Goal: Check status: Check status

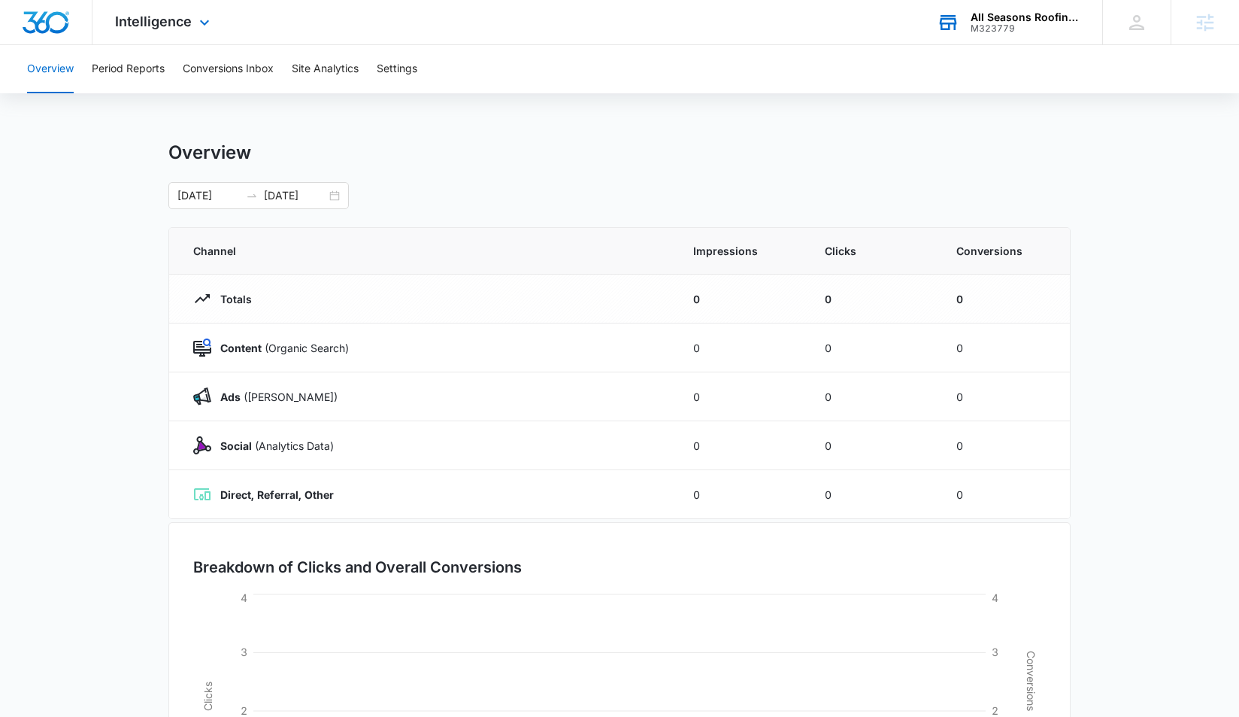
click at [1029, 26] on div "M323779" at bounding box center [1026, 28] width 110 height 11
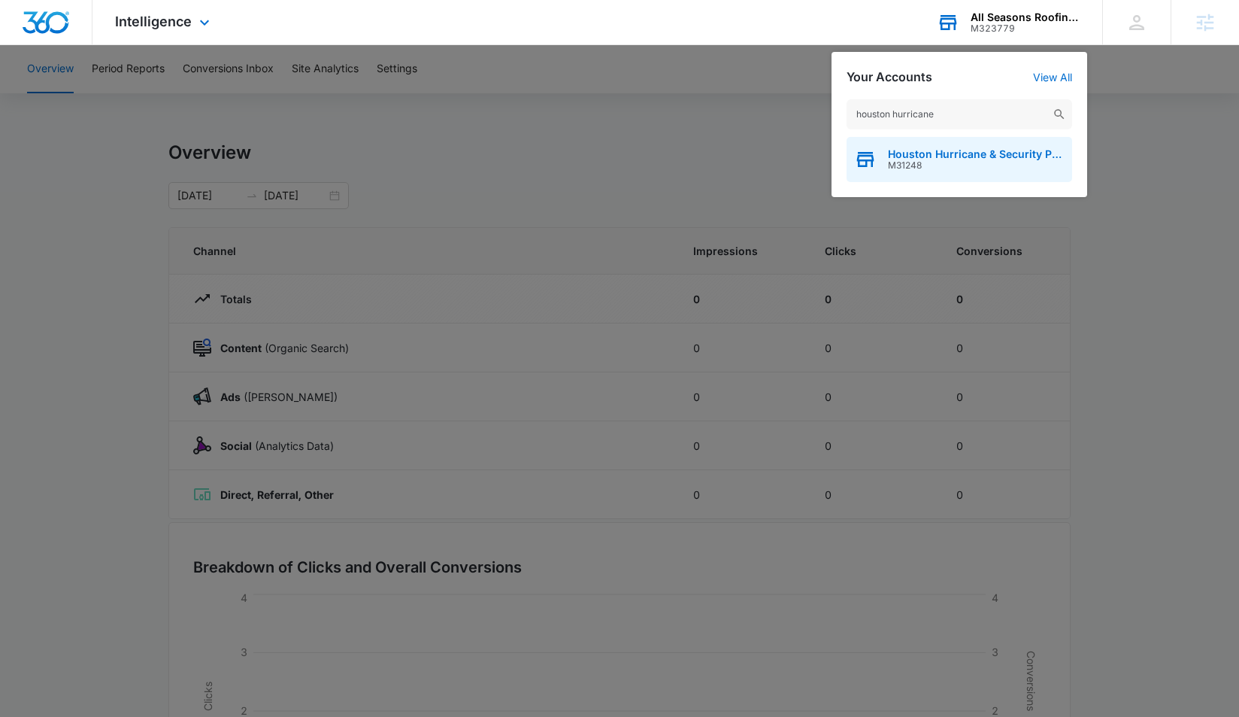
type input "houston hurricane"
click at [961, 153] on span "Houston Hurricane & Security Products" at bounding box center [976, 154] width 177 height 12
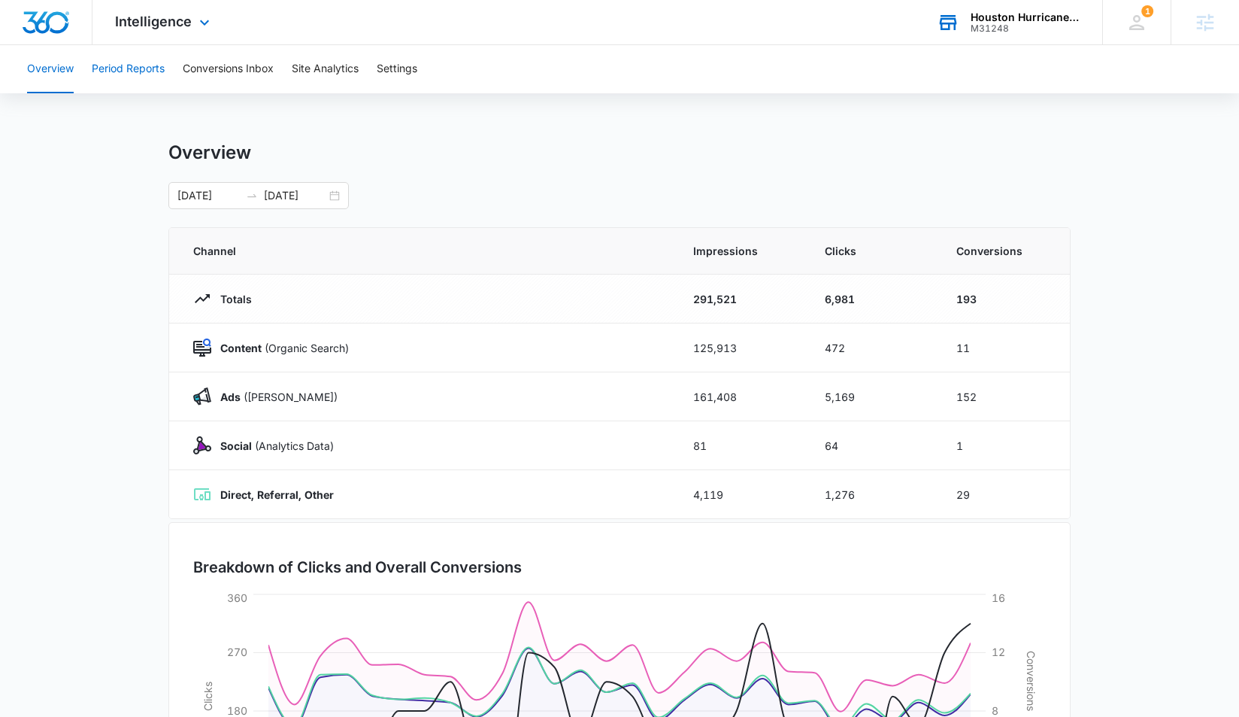
click at [141, 67] on button "Period Reports" at bounding box center [128, 69] width 73 height 48
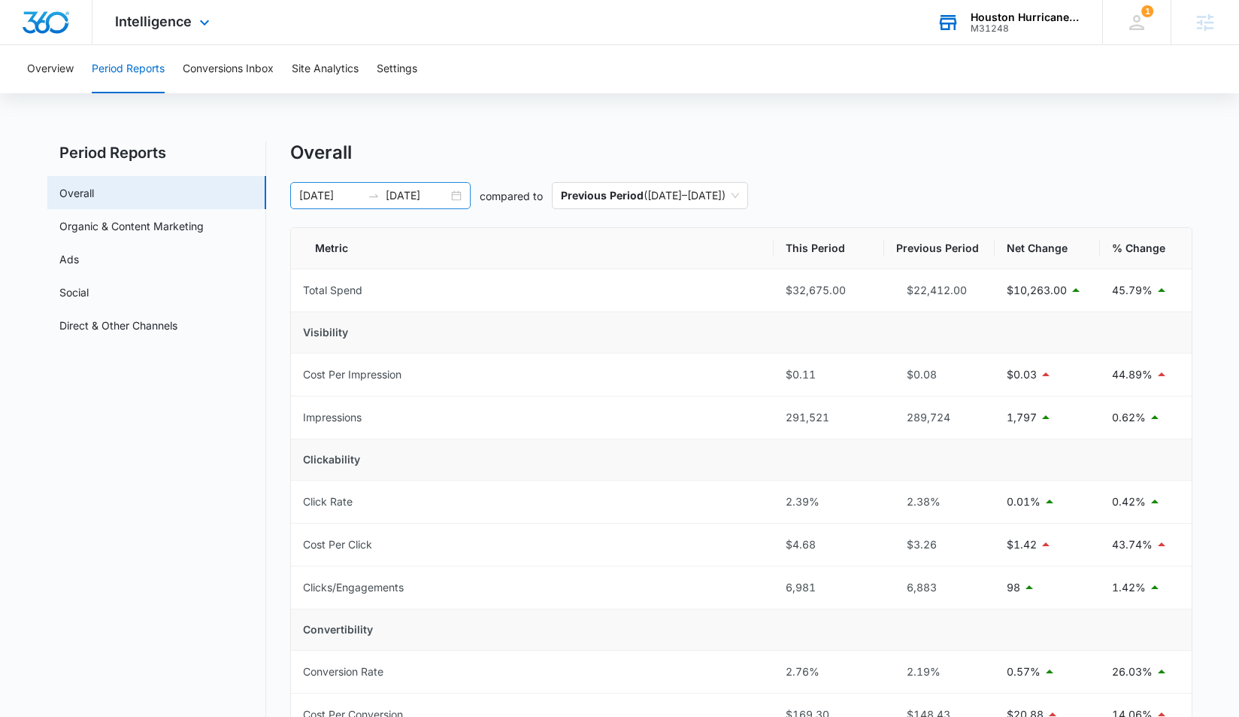
click at [352, 189] on input "[DATE]" at bounding box center [330, 195] width 62 height 17
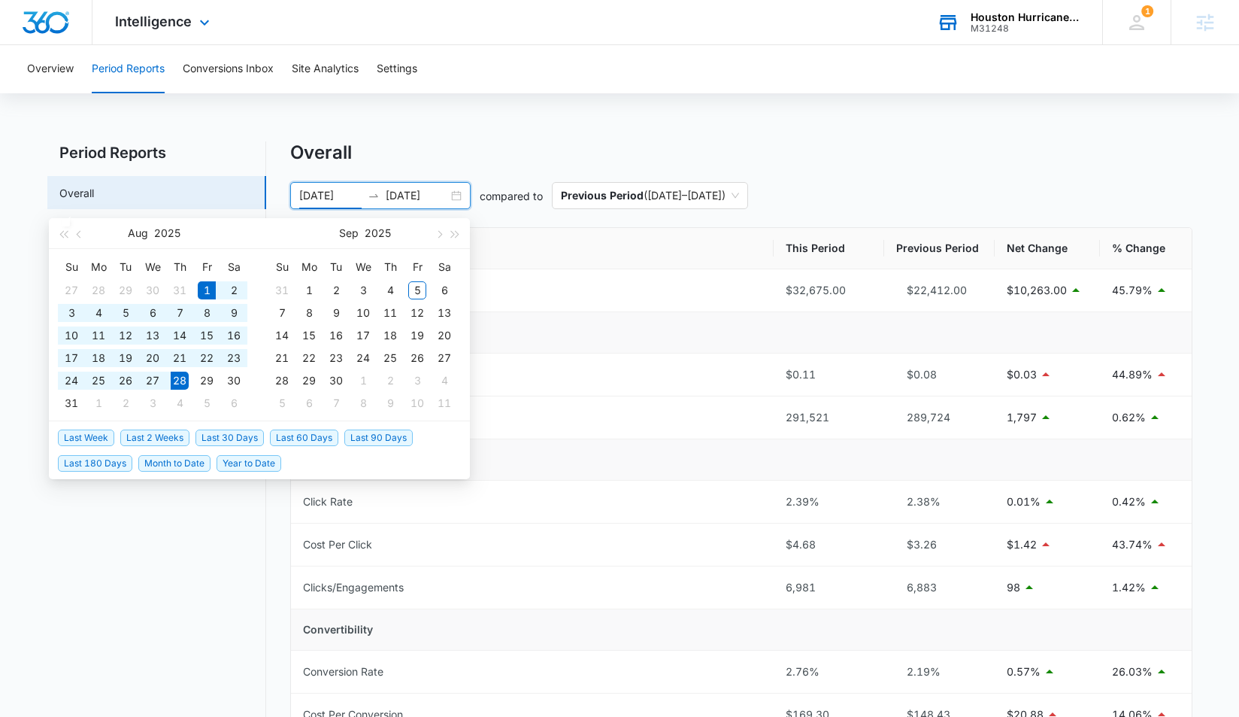
click at [412, 200] on input "[DATE]" at bounding box center [417, 195] width 62 height 17
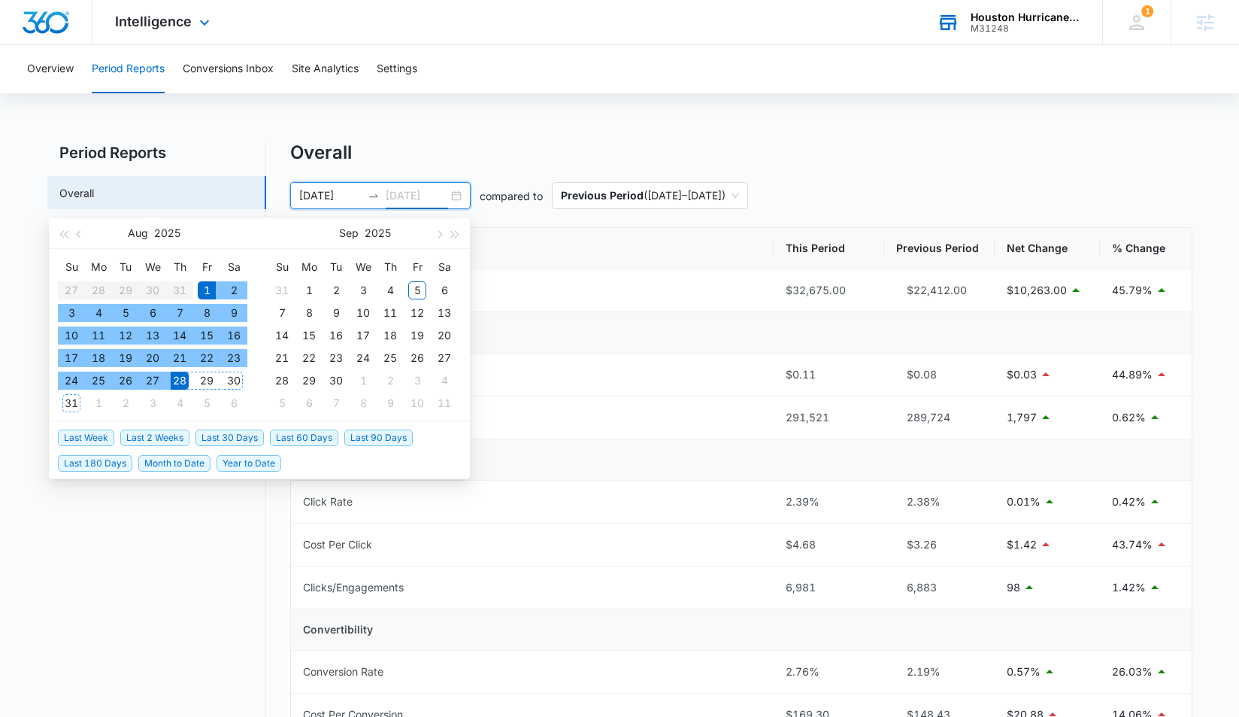
click at [72, 406] on div "31" at bounding box center [71, 403] width 18 height 18
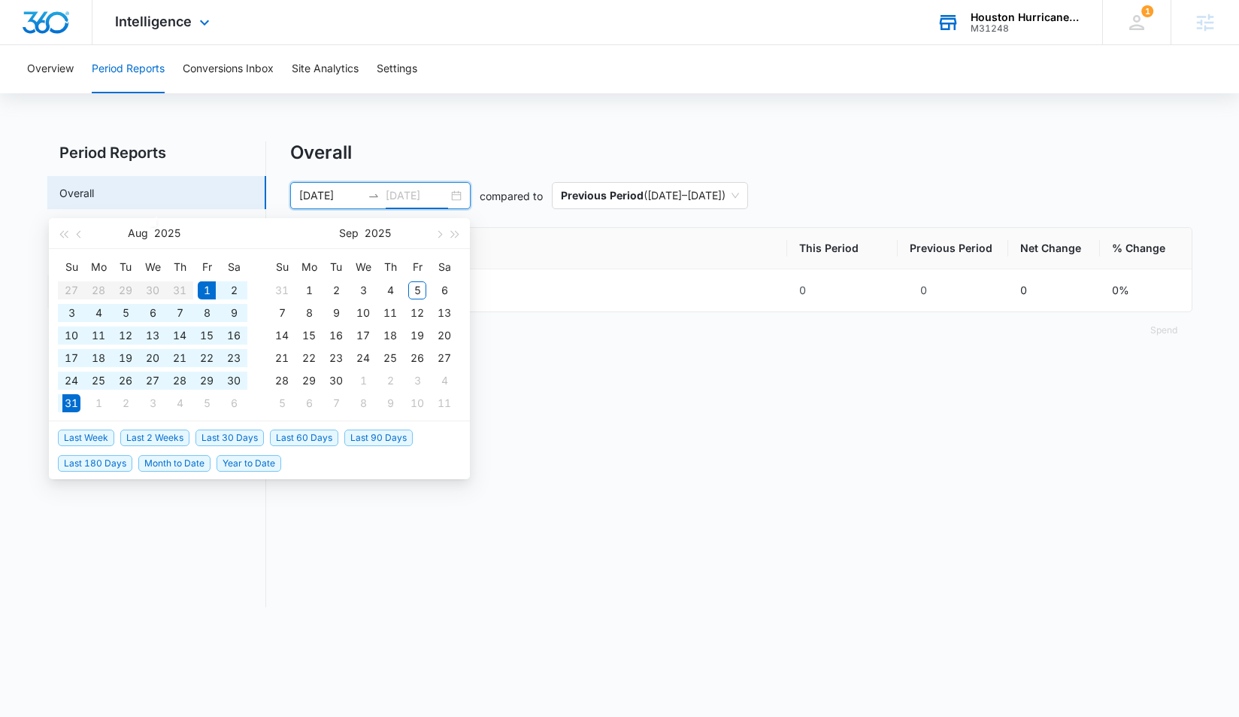
type input "[DATE]"
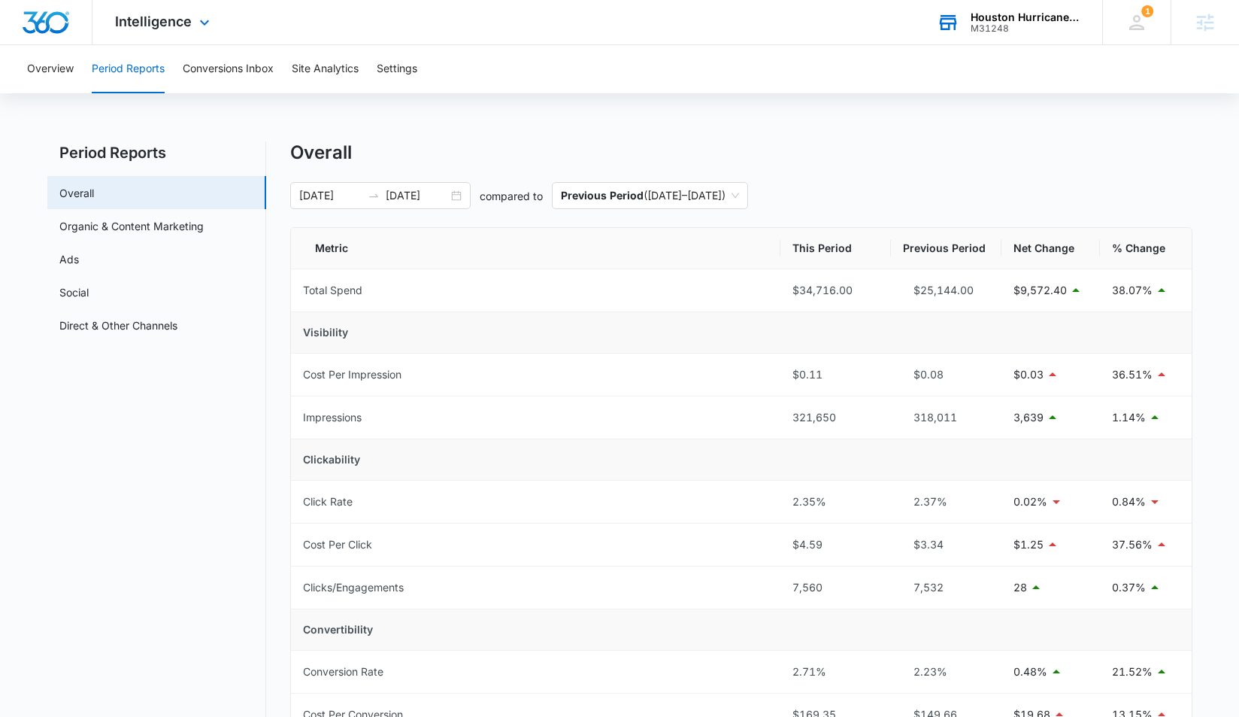
click at [428, 131] on div "Overview Period Reports Conversions Inbox Site Analytics Settings Period Report…" at bounding box center [619, 681] width 1239 height 1273
click at [305, 192] on input "[DATE]" at bounding box center [330, 195] width 62 height 17
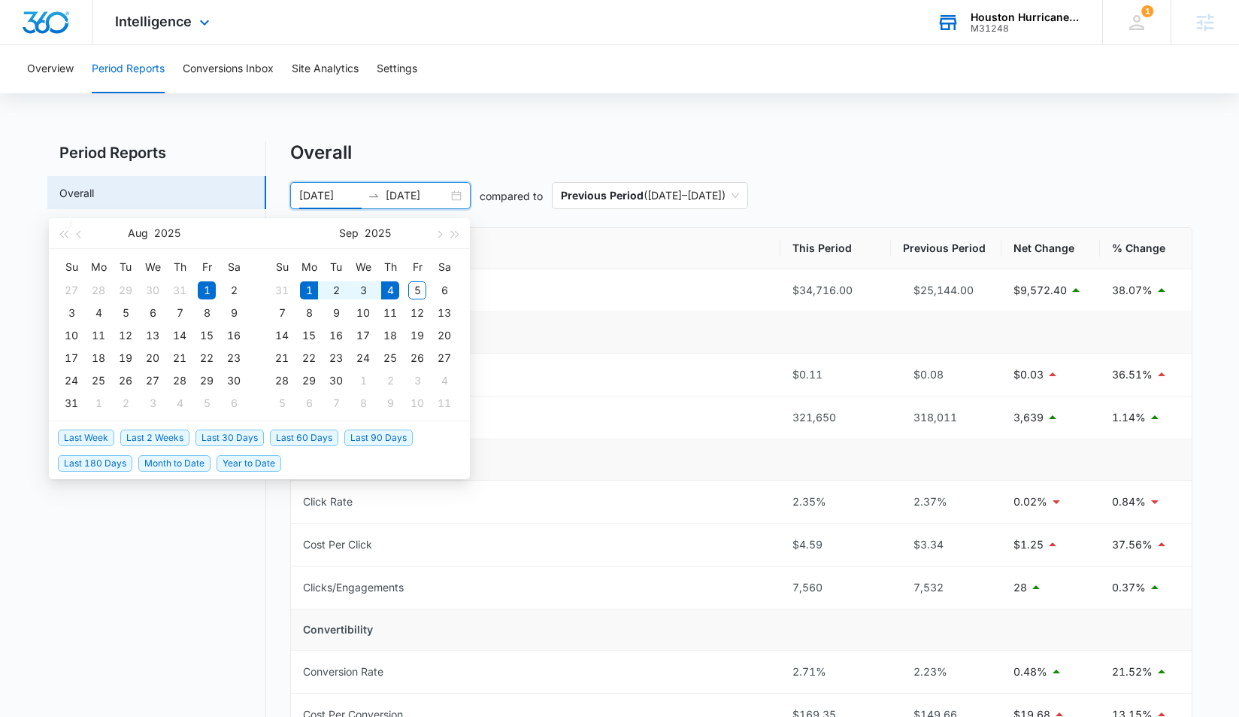
click at [172, 468] on span "Month to Date" at bounding box center [174, 463] width 72 height 17
type input "[DATE]"
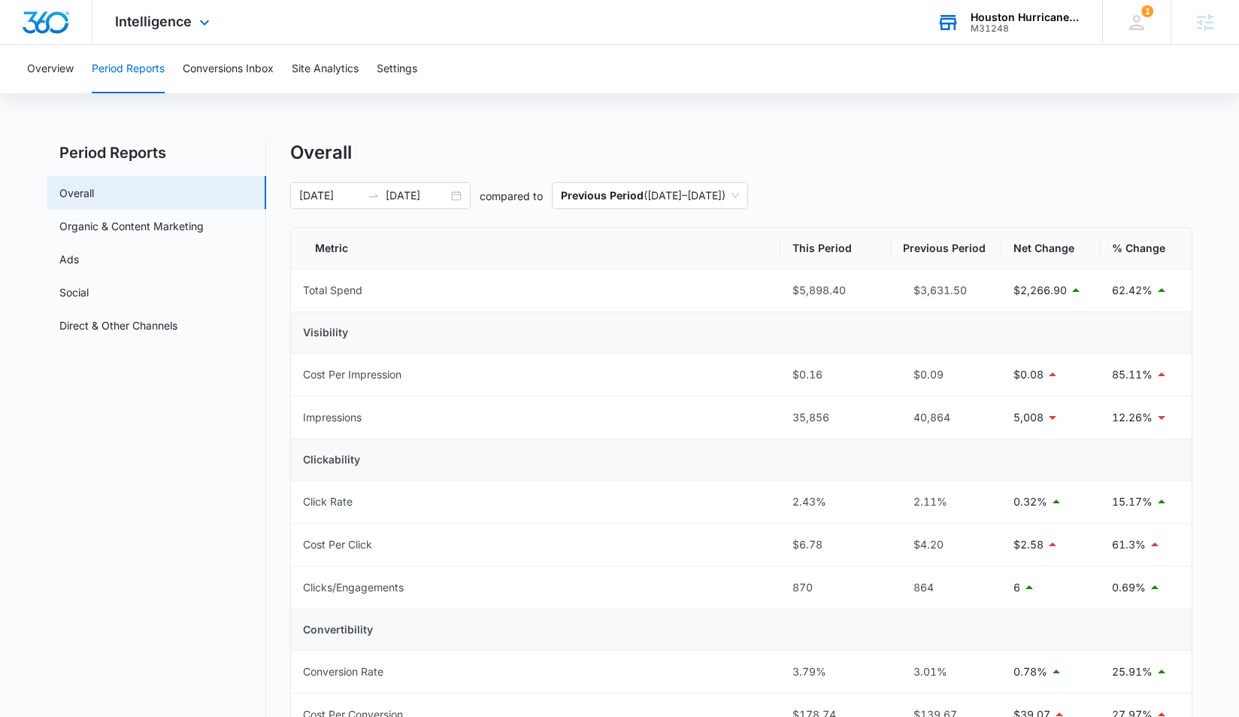
click at [477, 108] on div "Overview Period Reports Conversions Inbox Site Analytics Settings Period Report…" at bounding box center [619, 681] width 1239 height 1272
click at [526, 156] on div "Overall" at bounding box center [741, 152] width 902 height 23
